Goal: Transaction & Acquisition: Book appointment/travel/reservation

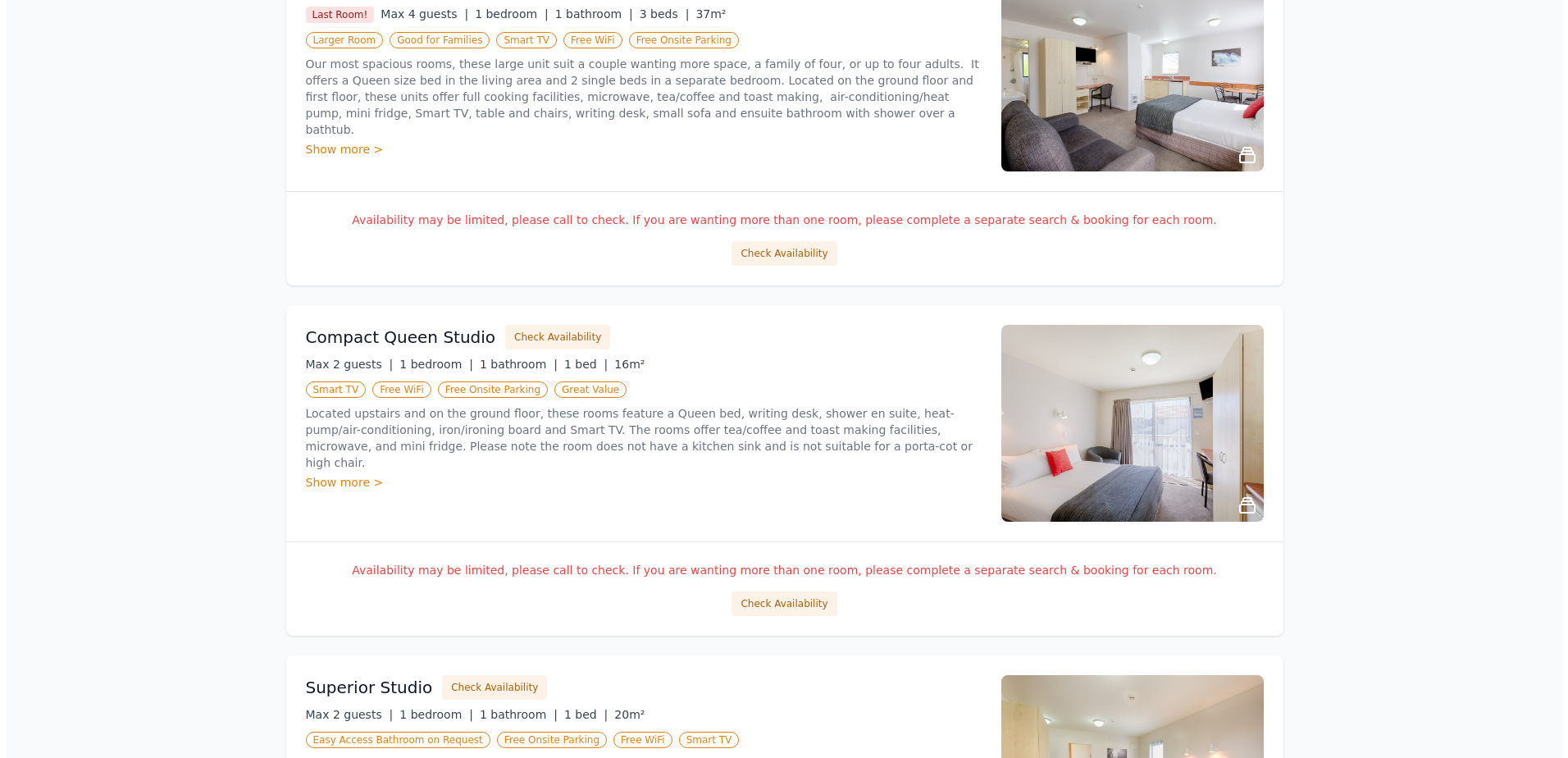
scroll to position [360, 0]
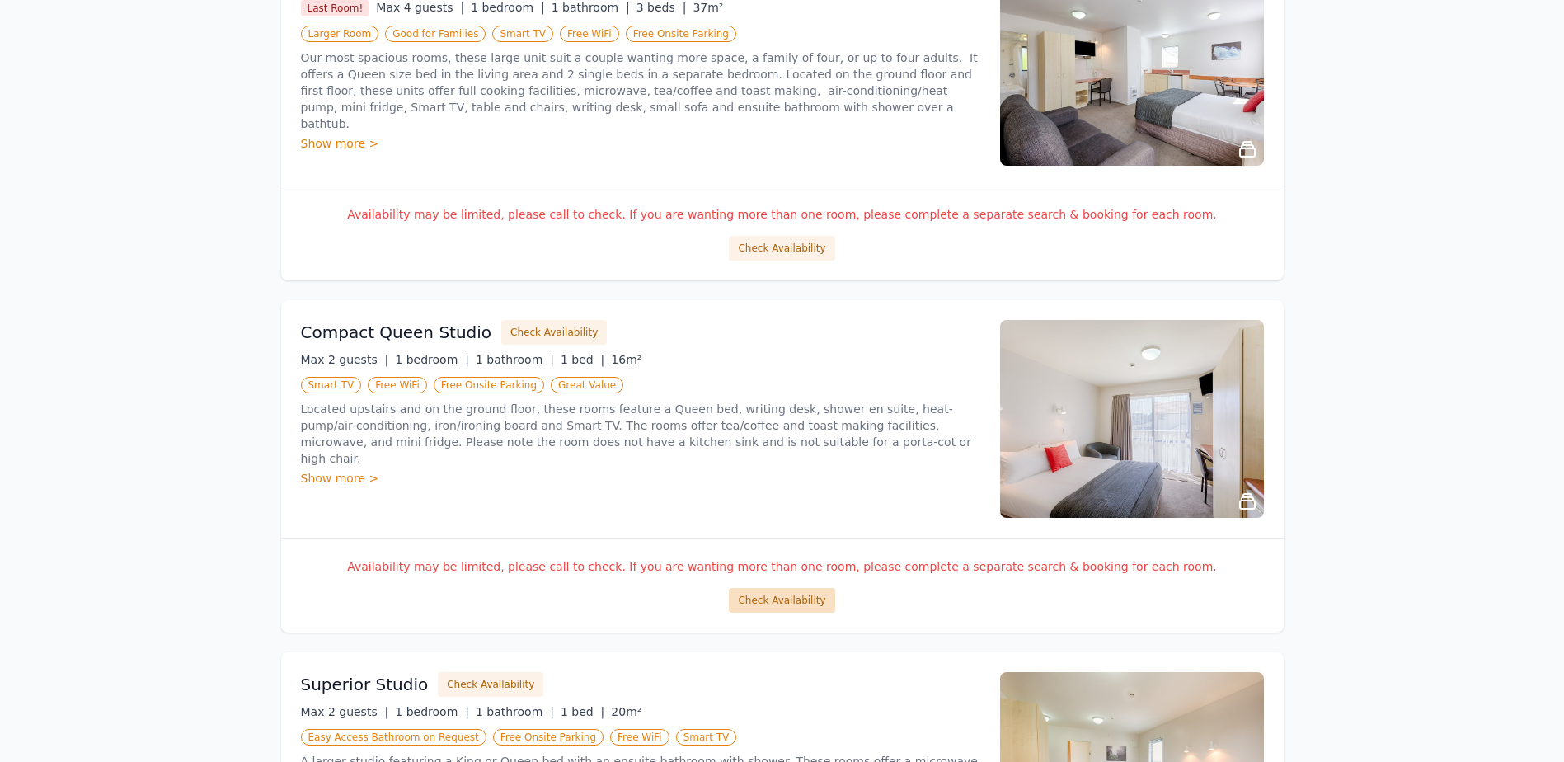
click at [774, 598] on button "Check Availability" at bounding box center [782, 600] width 106 height 25
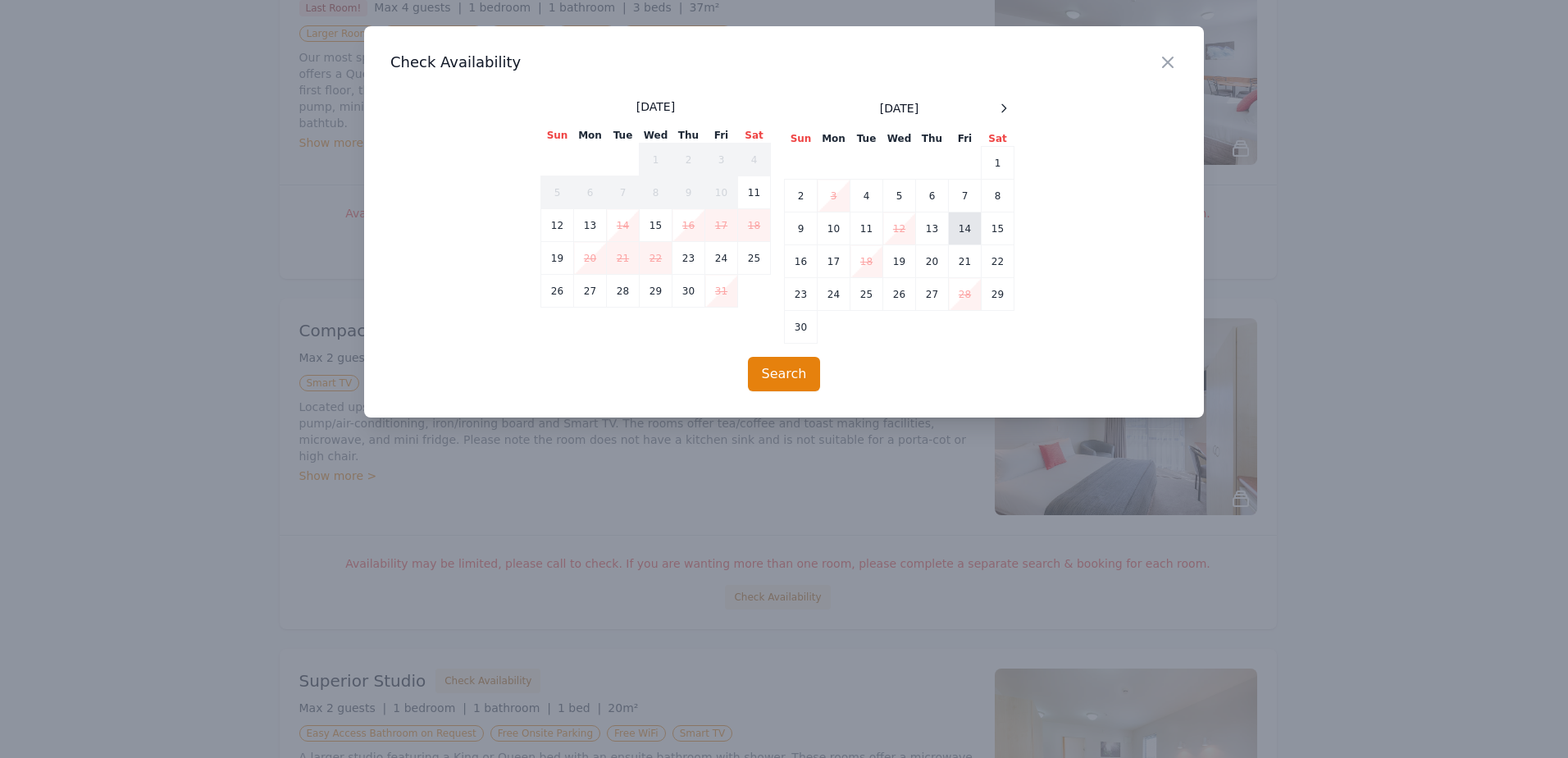
click at [958, 230] on td "14" at bounding box center [964, 229] width 33 height 33
click at [994, 231] on td "15" at bounding box center [997, 229] width 33 height 33
click at [788, 378] on button "Search" at bounding box center [784, 374] width 73 height 35
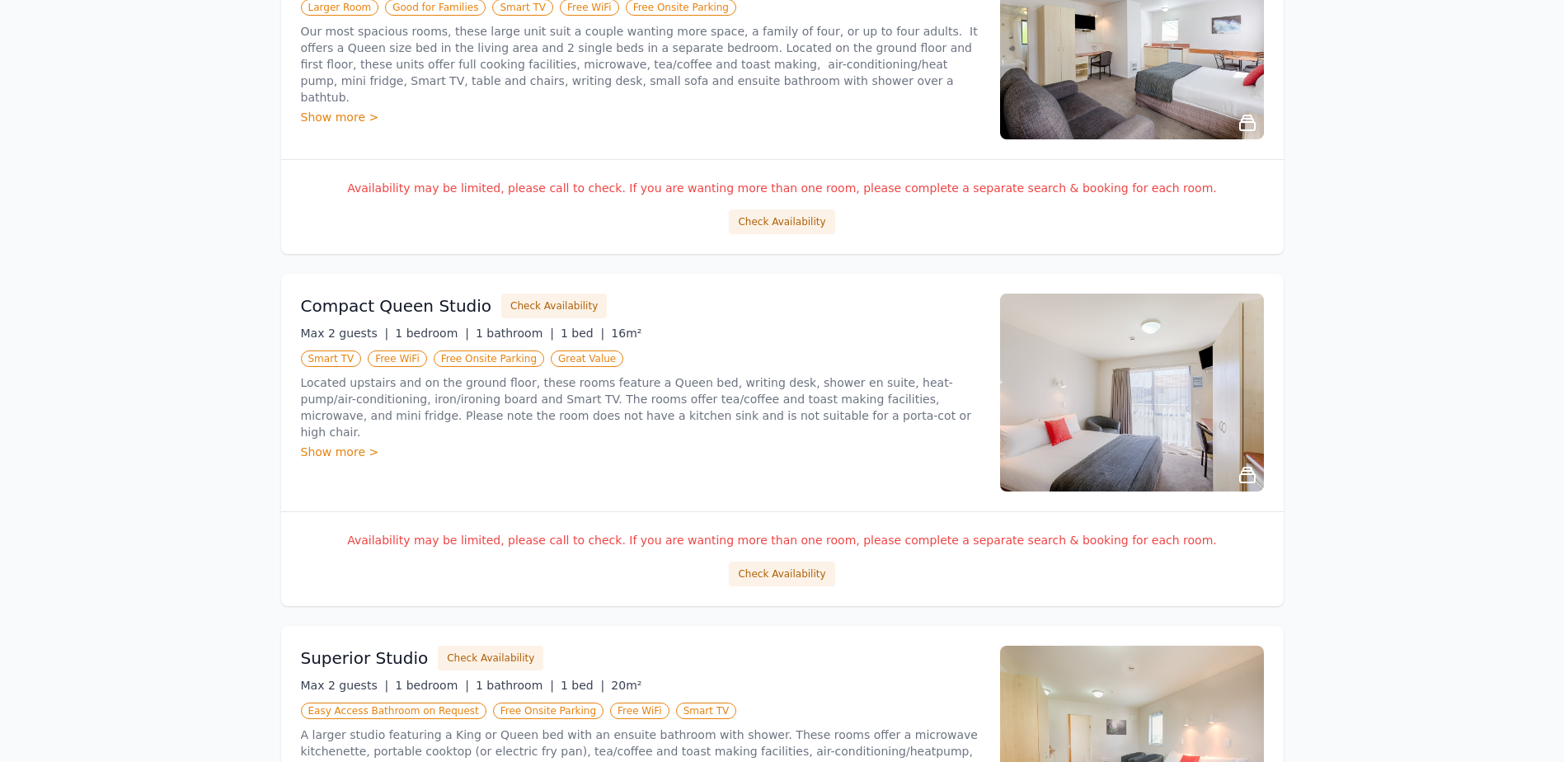
scroll to position [279, 0]
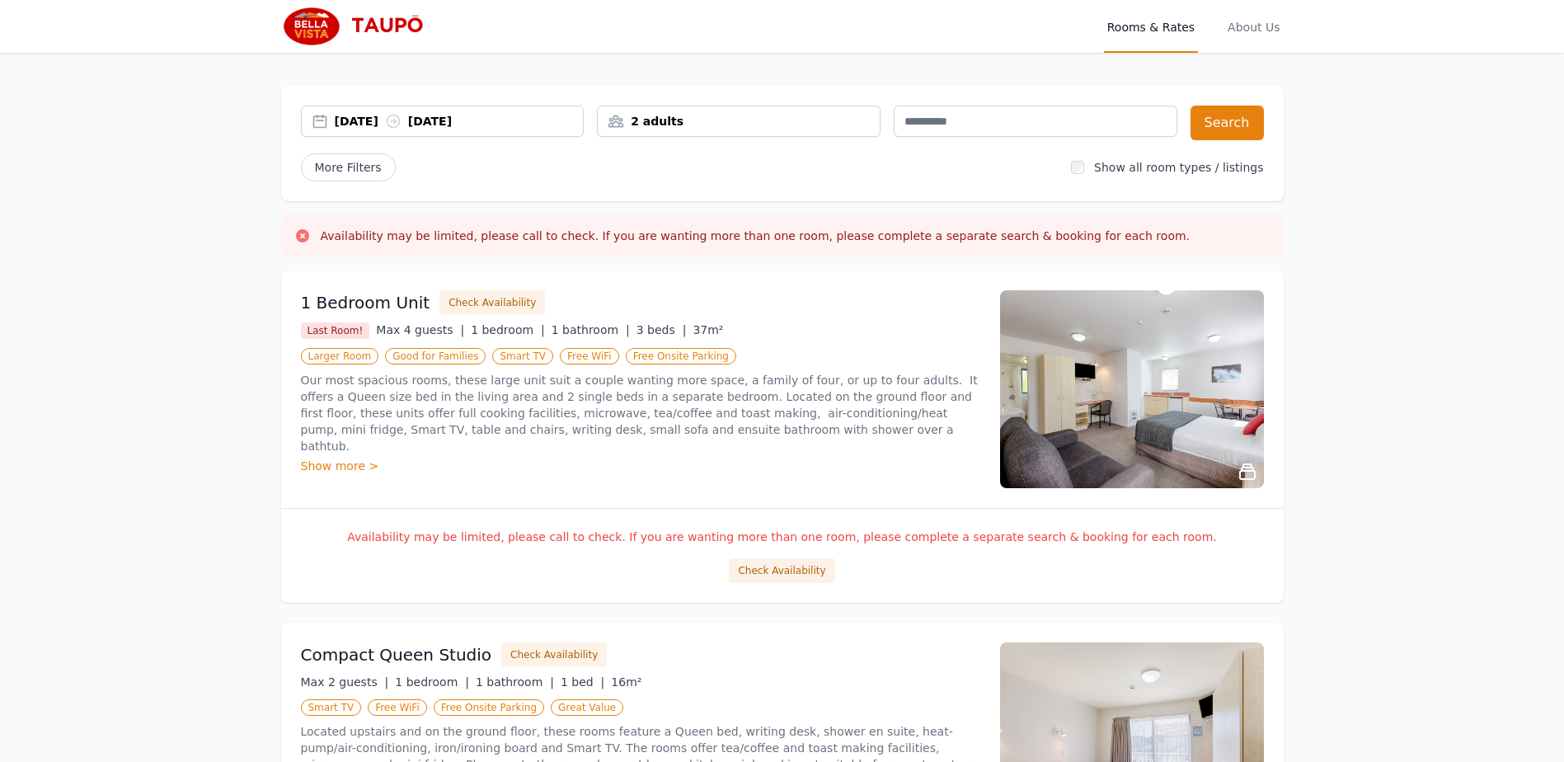
scroll to position [35, 0]
